Goal: Share content: Share content

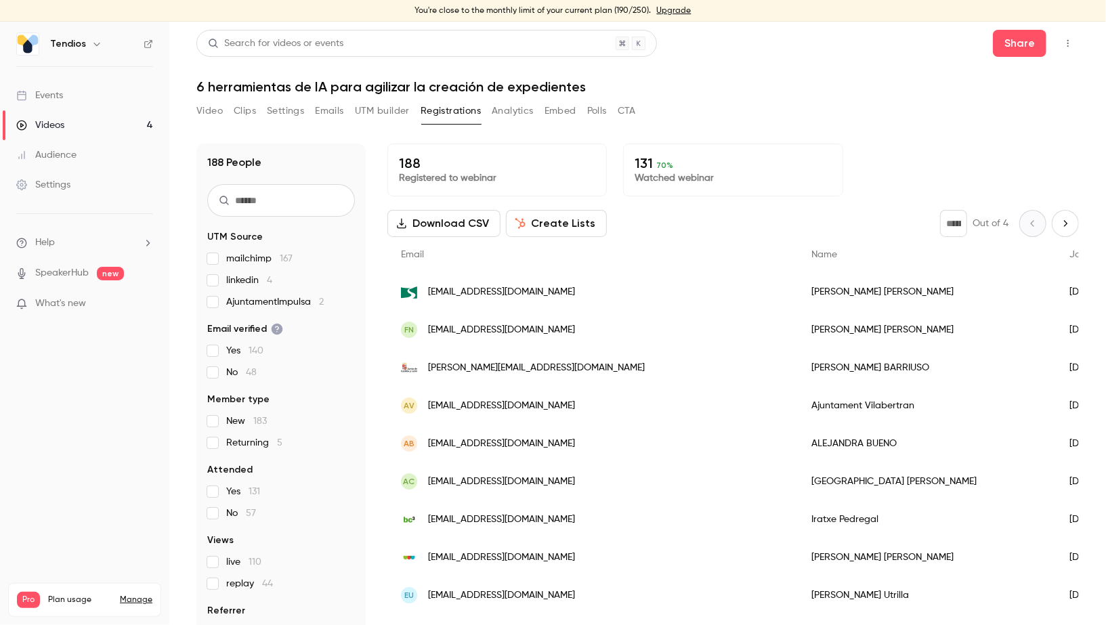
click at [140, 117] on link "Videos 4" at bounding box center [84, 125] width 169 height 30
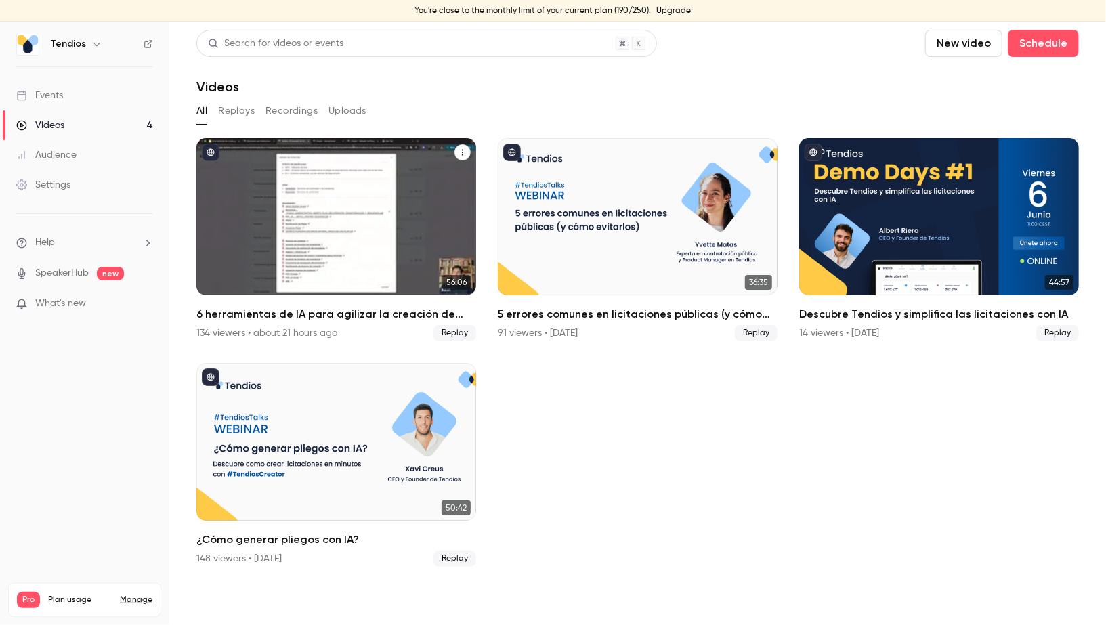
click at [464, 152] on icon "6 herramientas de IA para agilizar la creación de expedientes" at bounding box center [463, 152] width 8 height 8
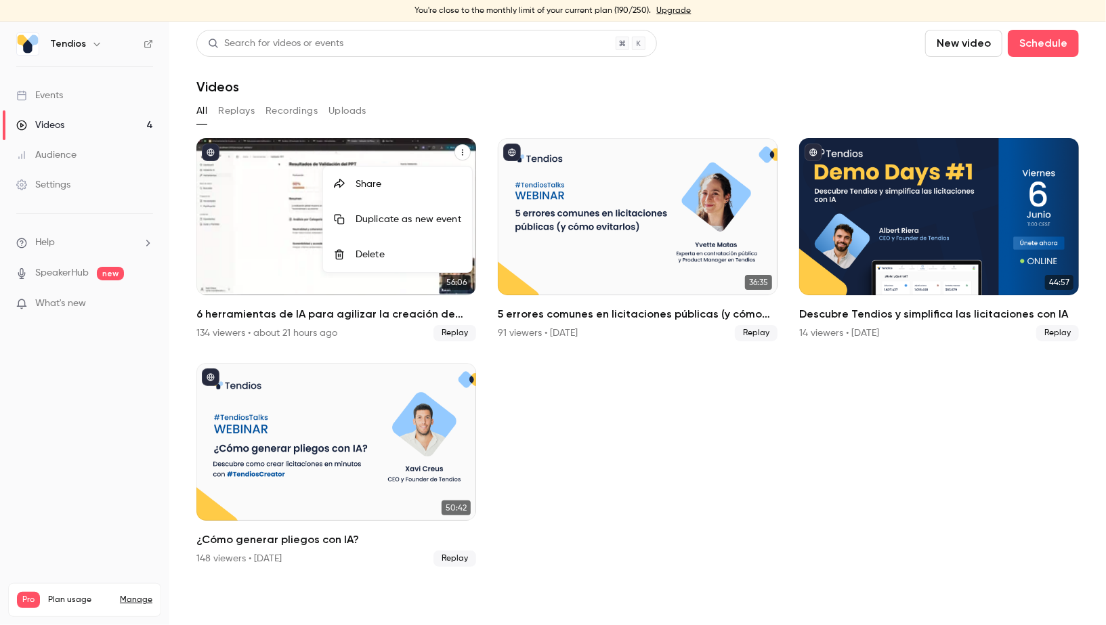
click at [359, 188] on div "Share" at bounding box center [409, 185] width 106 height 14
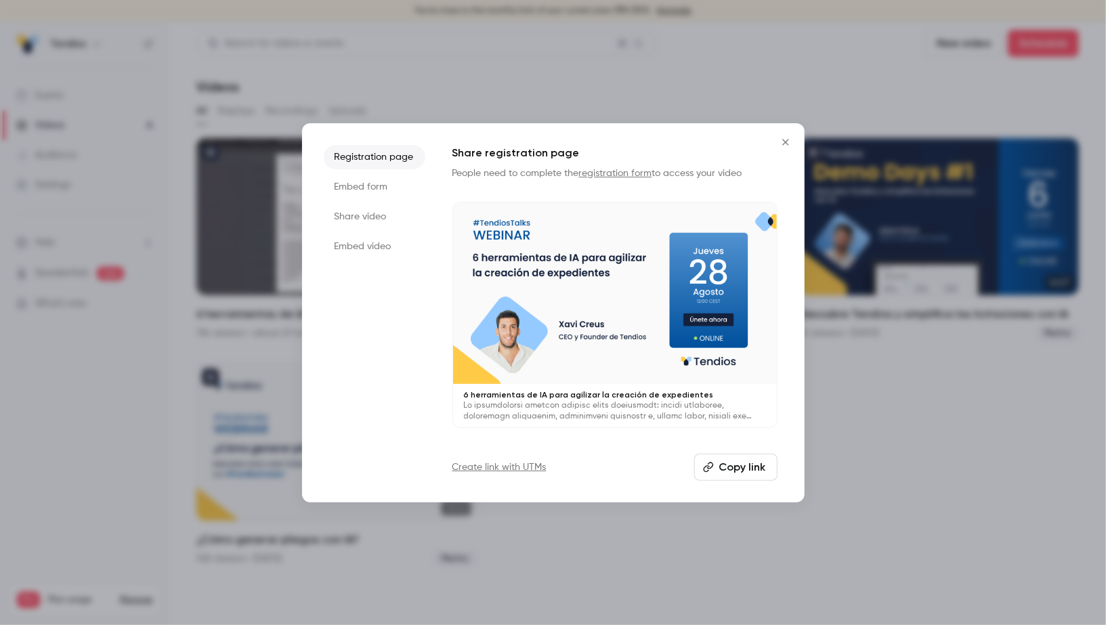
click at [381, 246] on li "Embed video" at bounding box center [375, 246] width 102 height 24
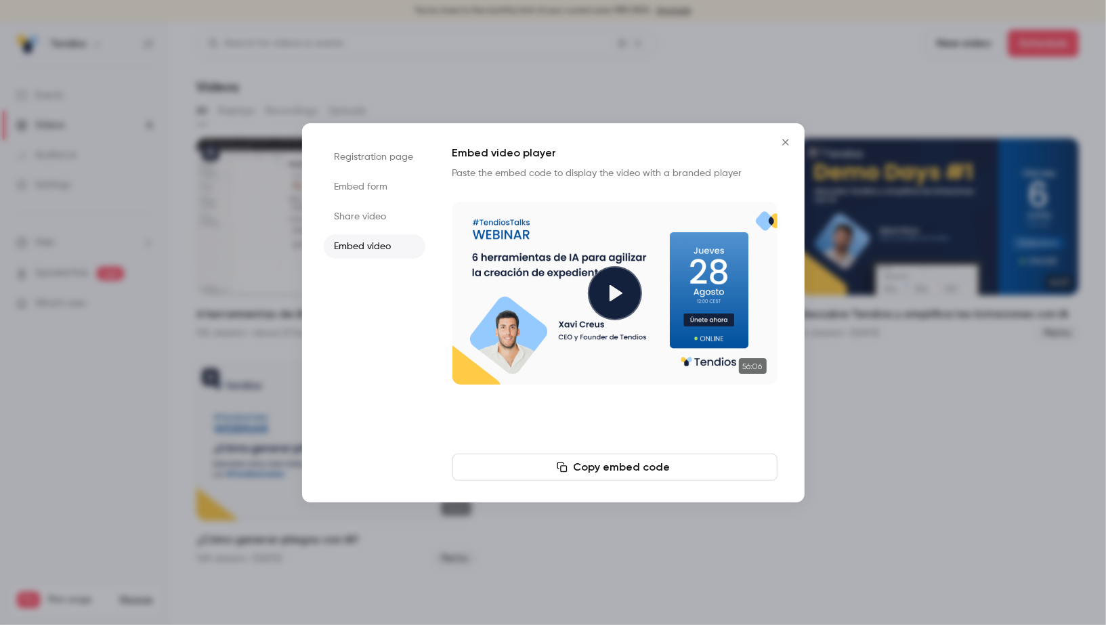
click at [372, 191] on li "Embed form" at bounding box center [375, 187] width 102 height 24
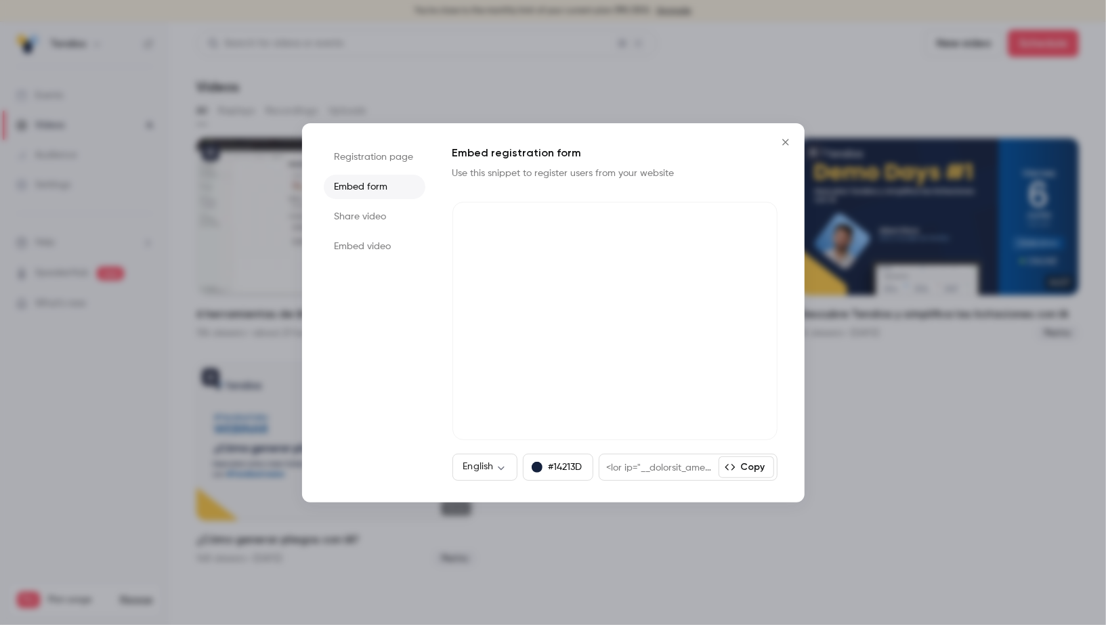
click at [754, 465] on button "Copy" at bounding box center [747, 468] width 56 height 22
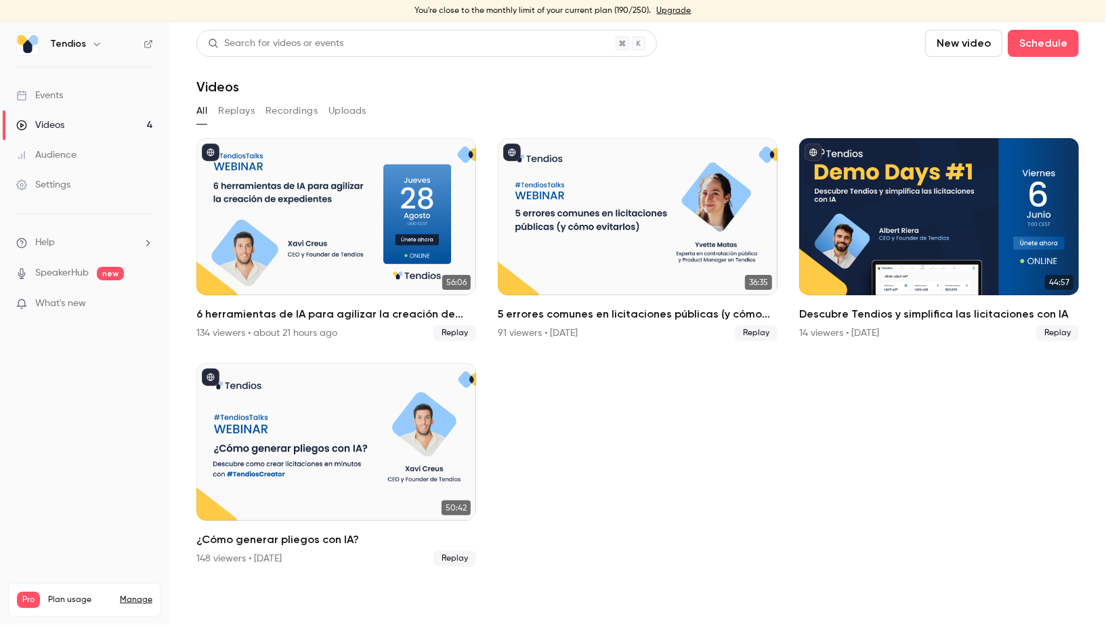
click at [152, 117] on link "Videos 4" at bounding box center [84, 125] width 169 height 30
